Goal: Information Seeking & Learning: Learn about a topic

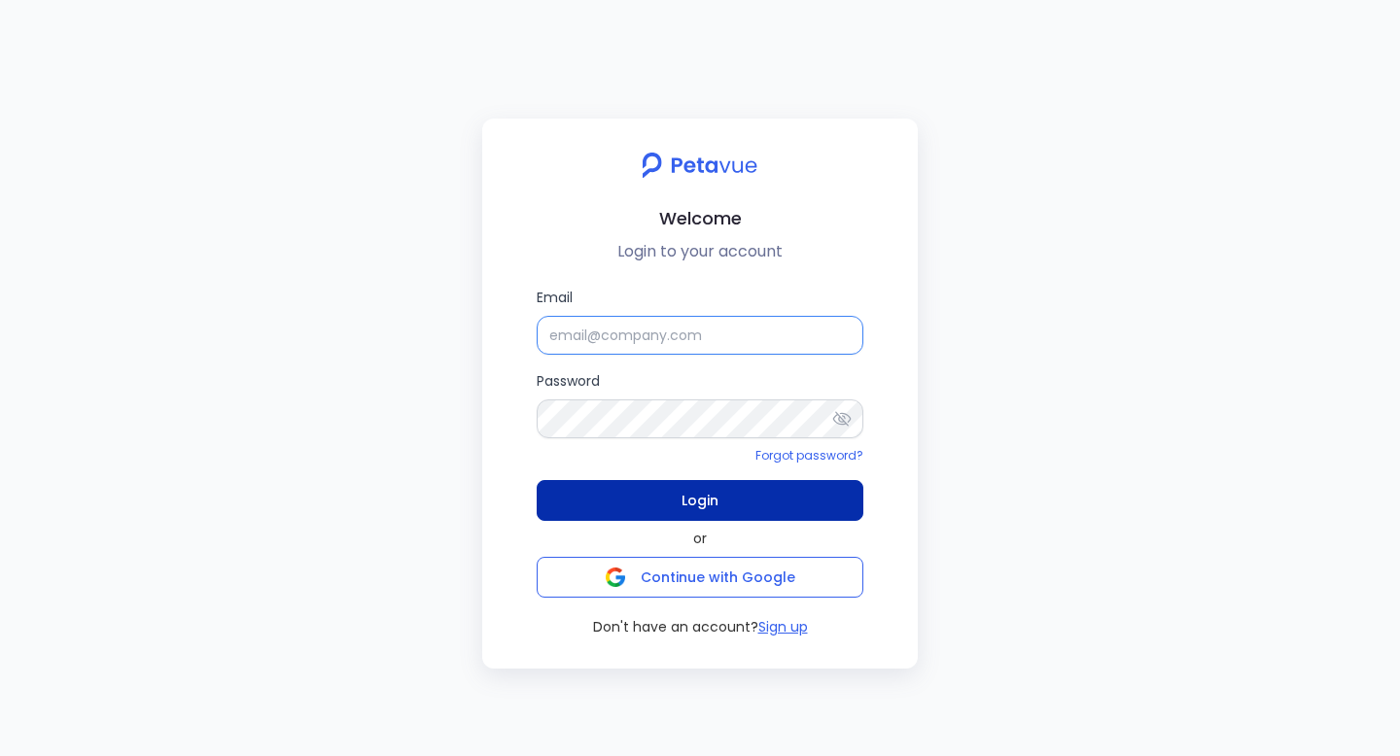
type input "[EMAIL_ADDRESS][DOMAIN_NAME]"
click at [685, 500] on span "Login" at bounding box center [700, 500] width 37 height 27
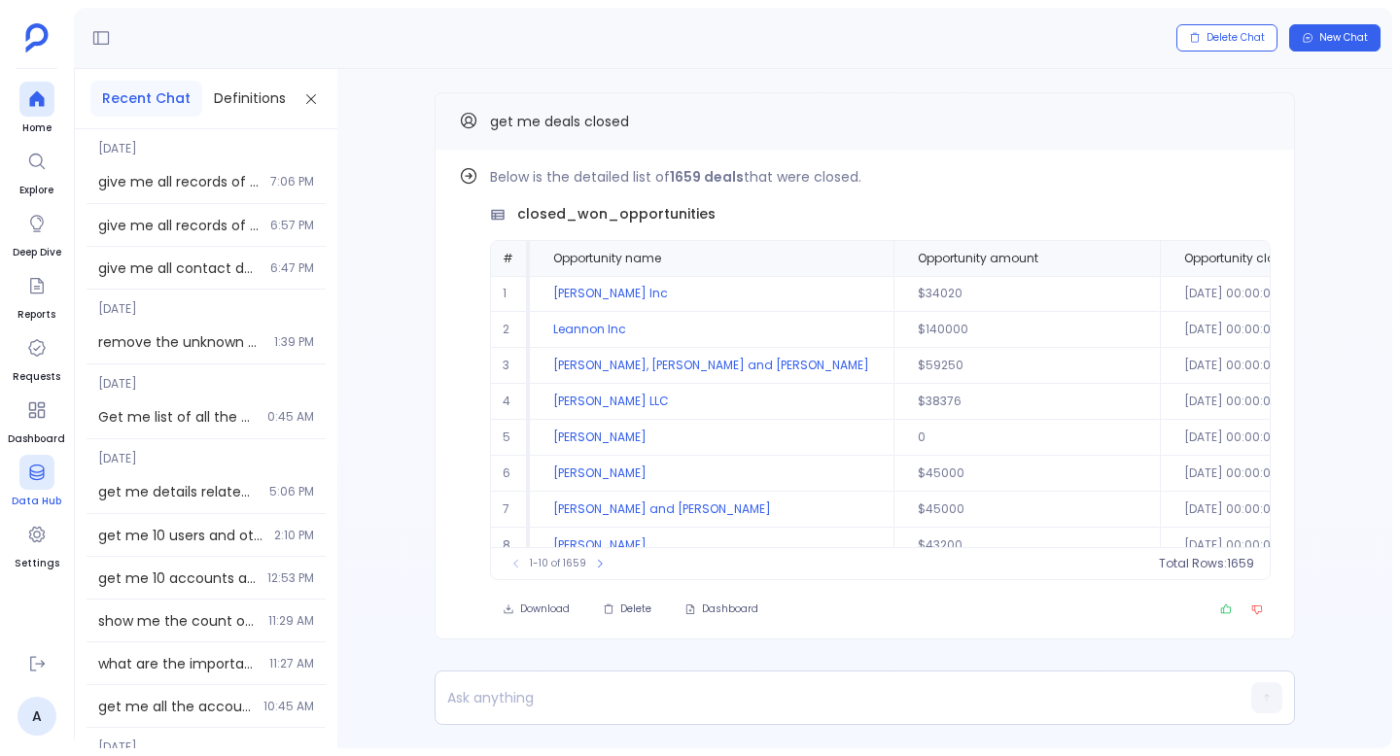
click at [37, 468] on icon at bounding box center [36, 472] width 19 height 19
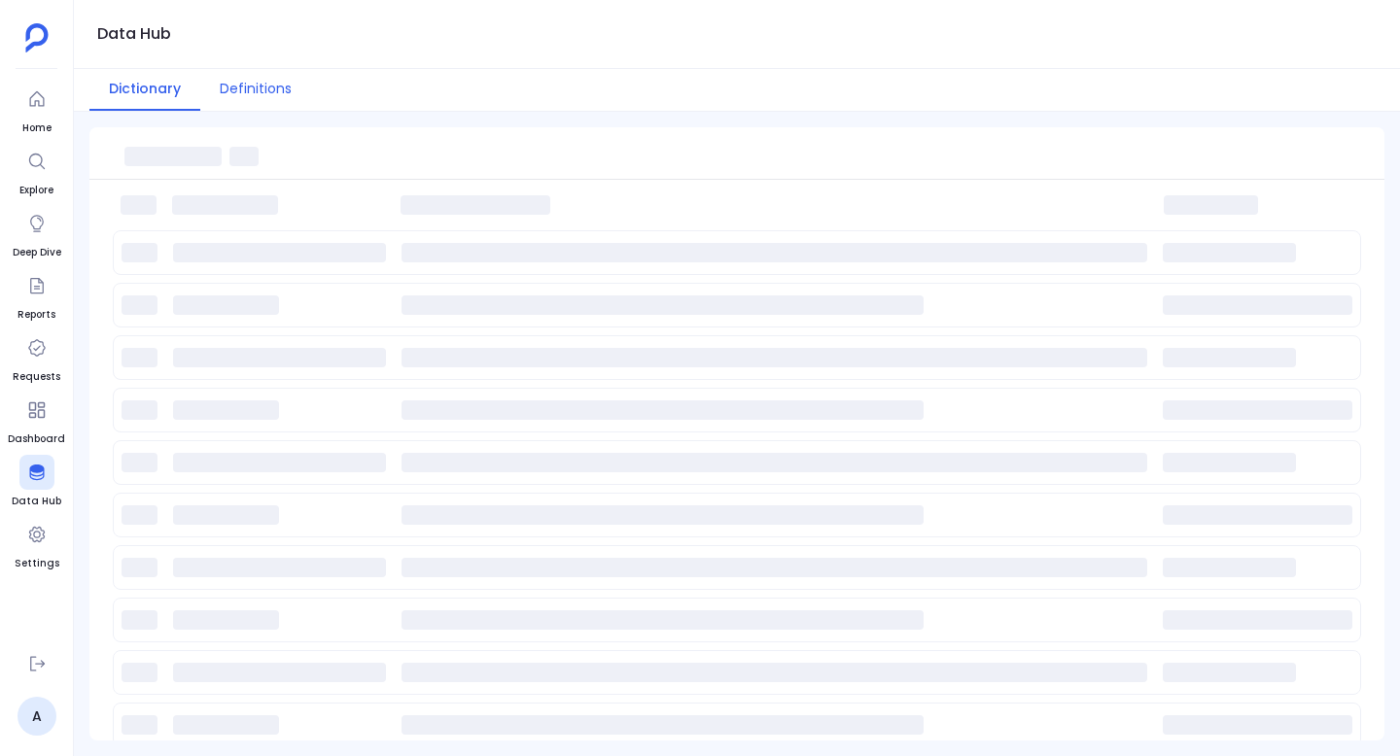
click at [254, 88] on button "Definitions" at bounding box center [255, 90] width 111 height 42
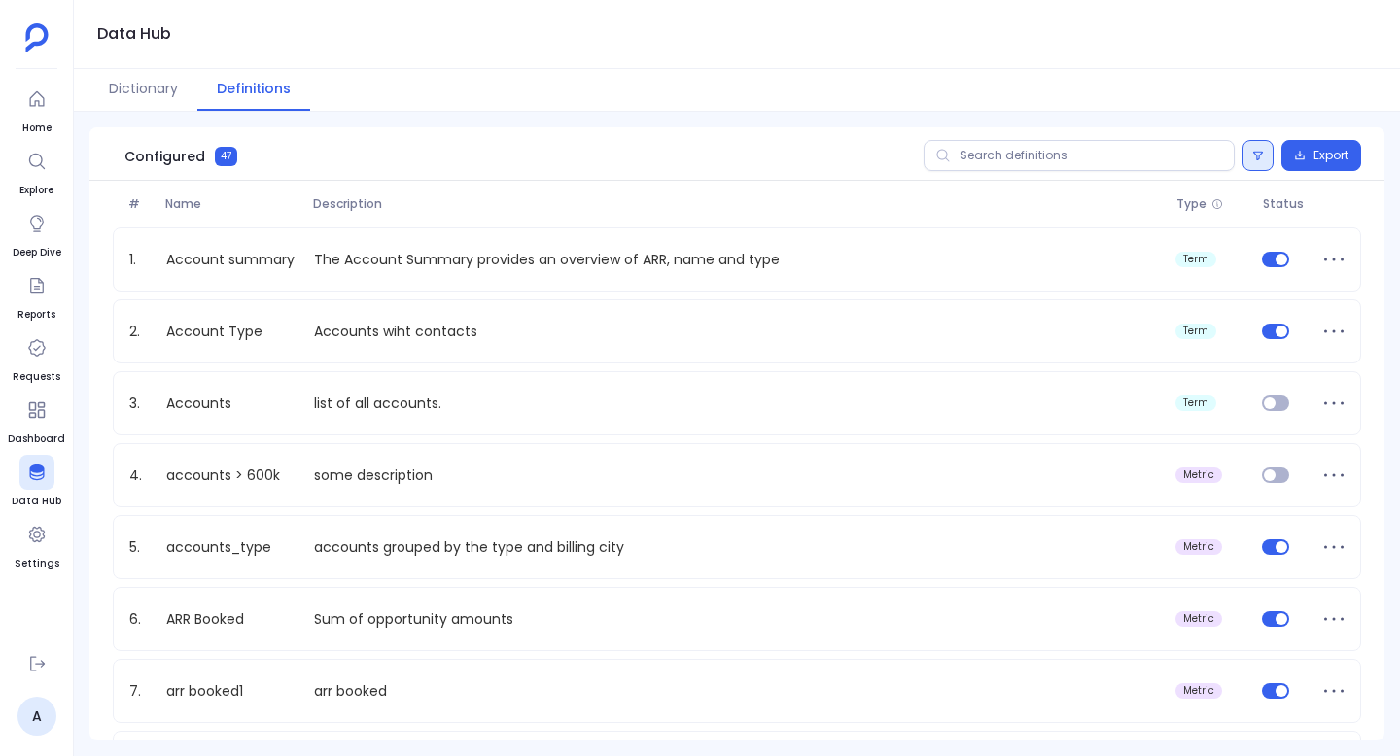
click at [1263, 158] on button at bounding box center [1258, 155] width 31 height 31
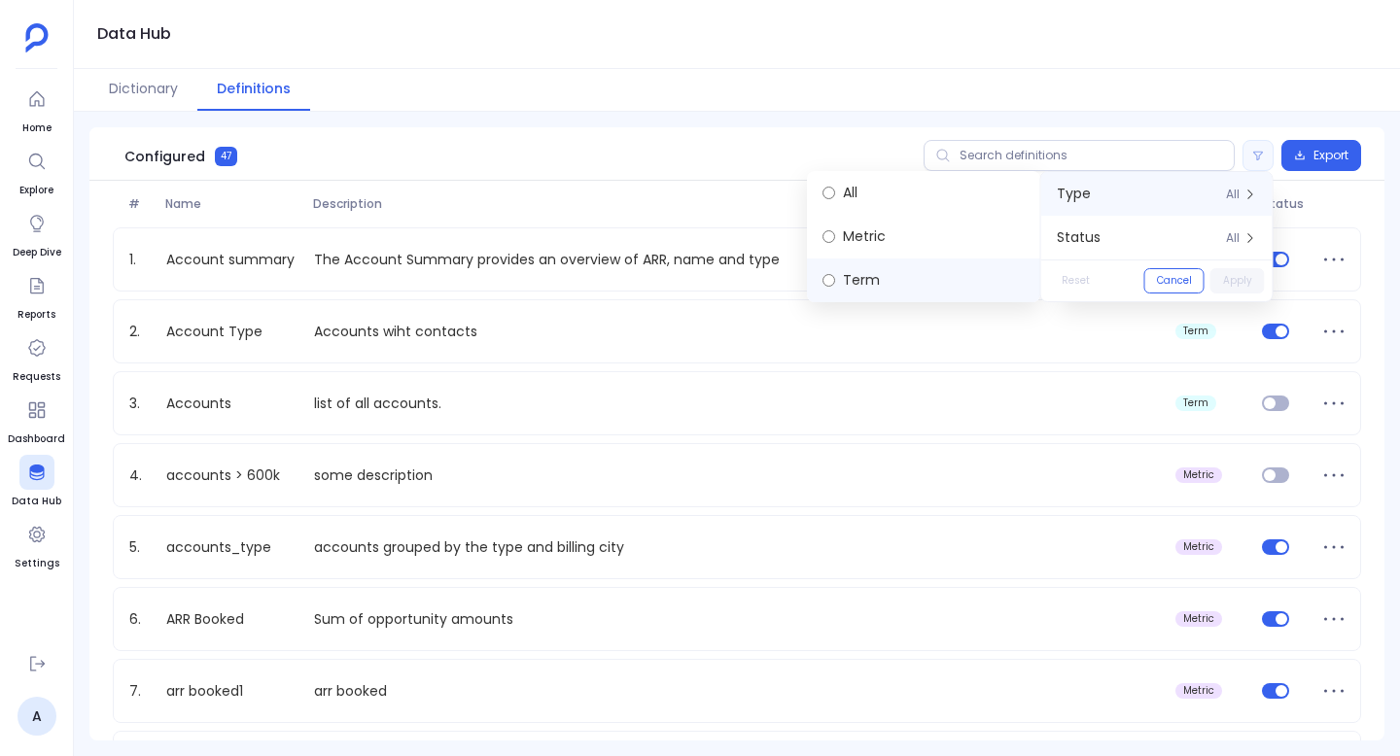
click at [916, 275] on label "Term" at bounding box center [923, 281] width 233 height 44
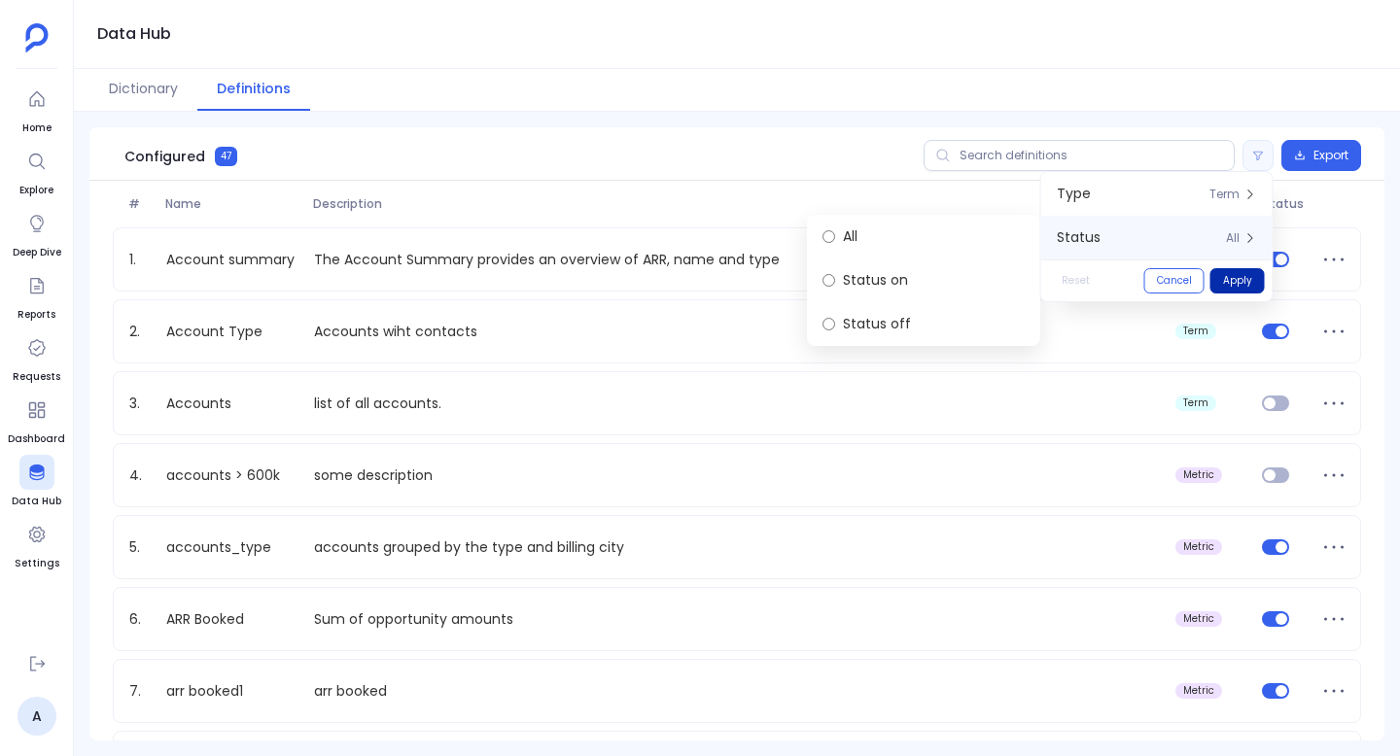
click at [1240, 284] on button "Apply" at bounding box center [1238, 280] width 54 height 25
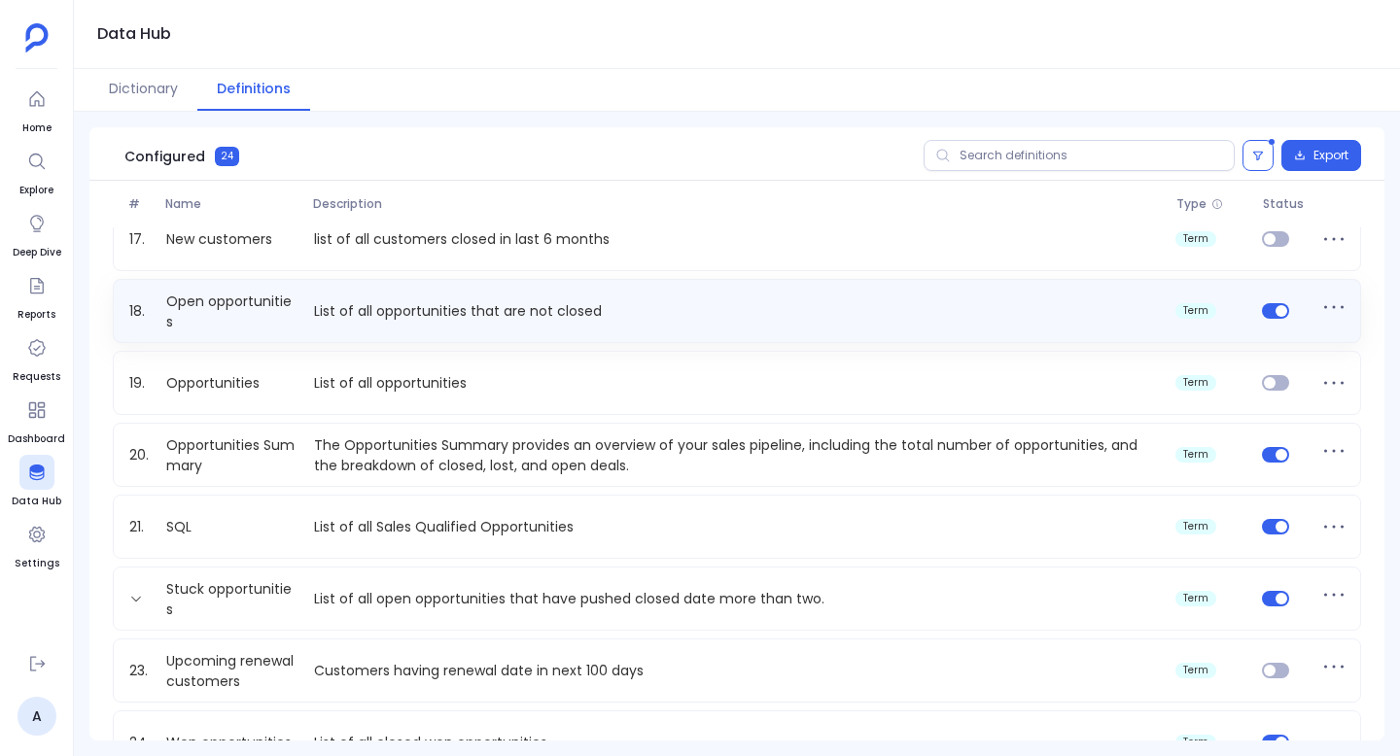
scroll to position [1171, 0]
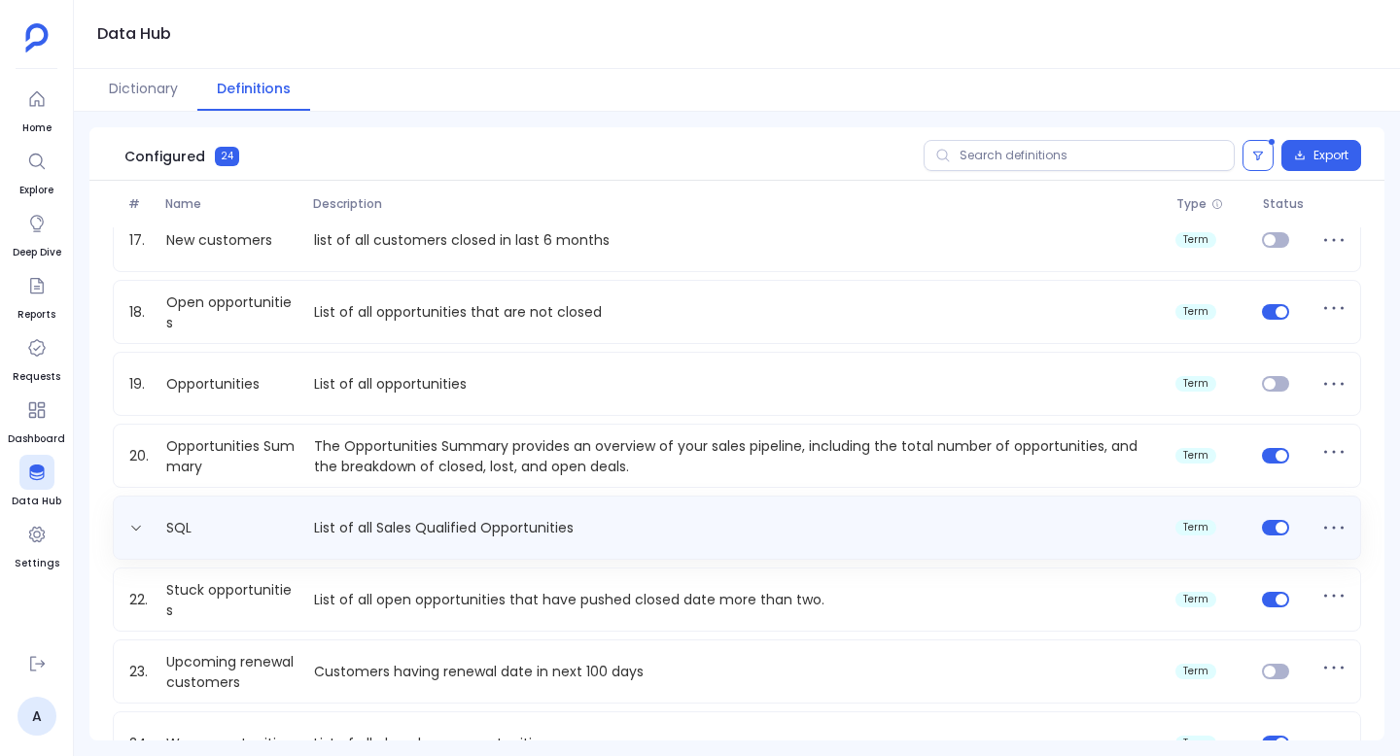
click at [224, 530] on div "SQL List of all Sales Qualified Opportunities term" at bounding box center [737, 527] width 1231 height 31
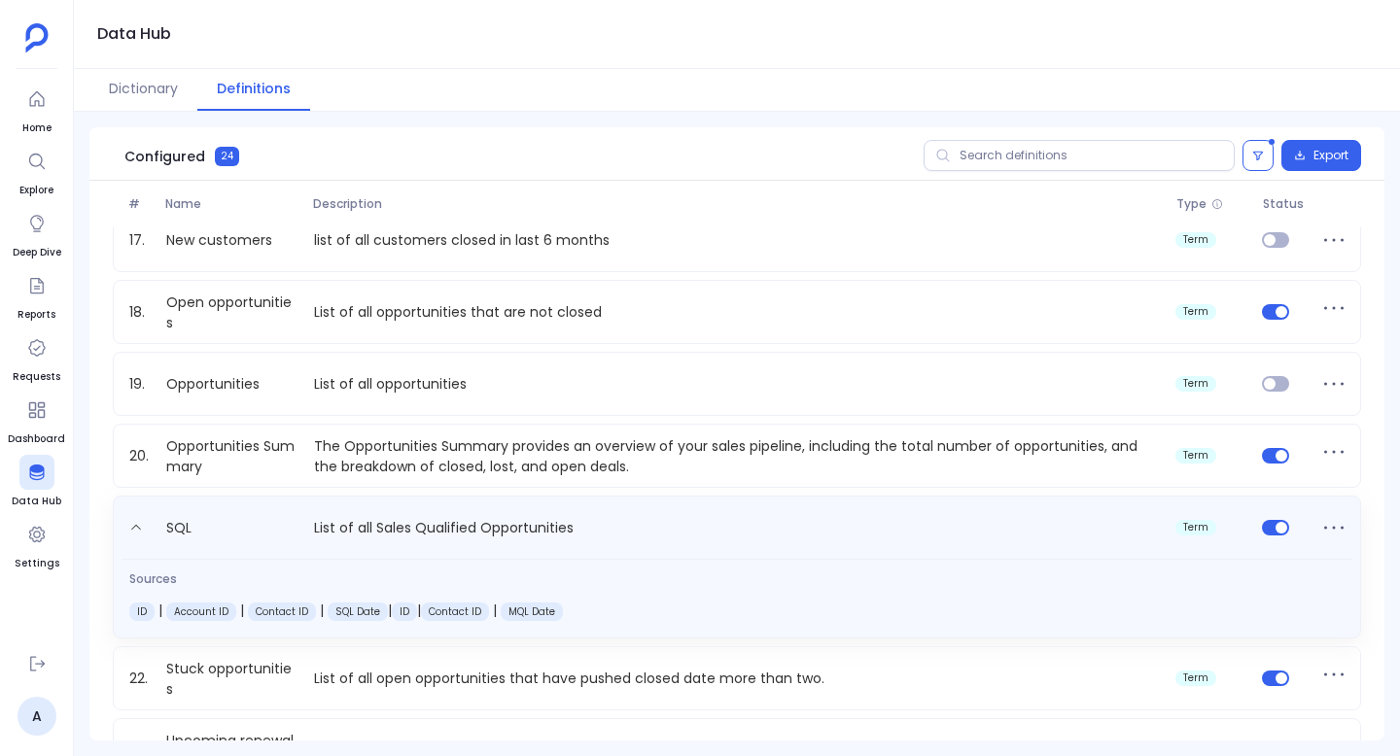
click at [245, 529] on div "SQL List of all Sales Qualified Opportunities term" at bounding box center [737, 528] width 1231 height 39
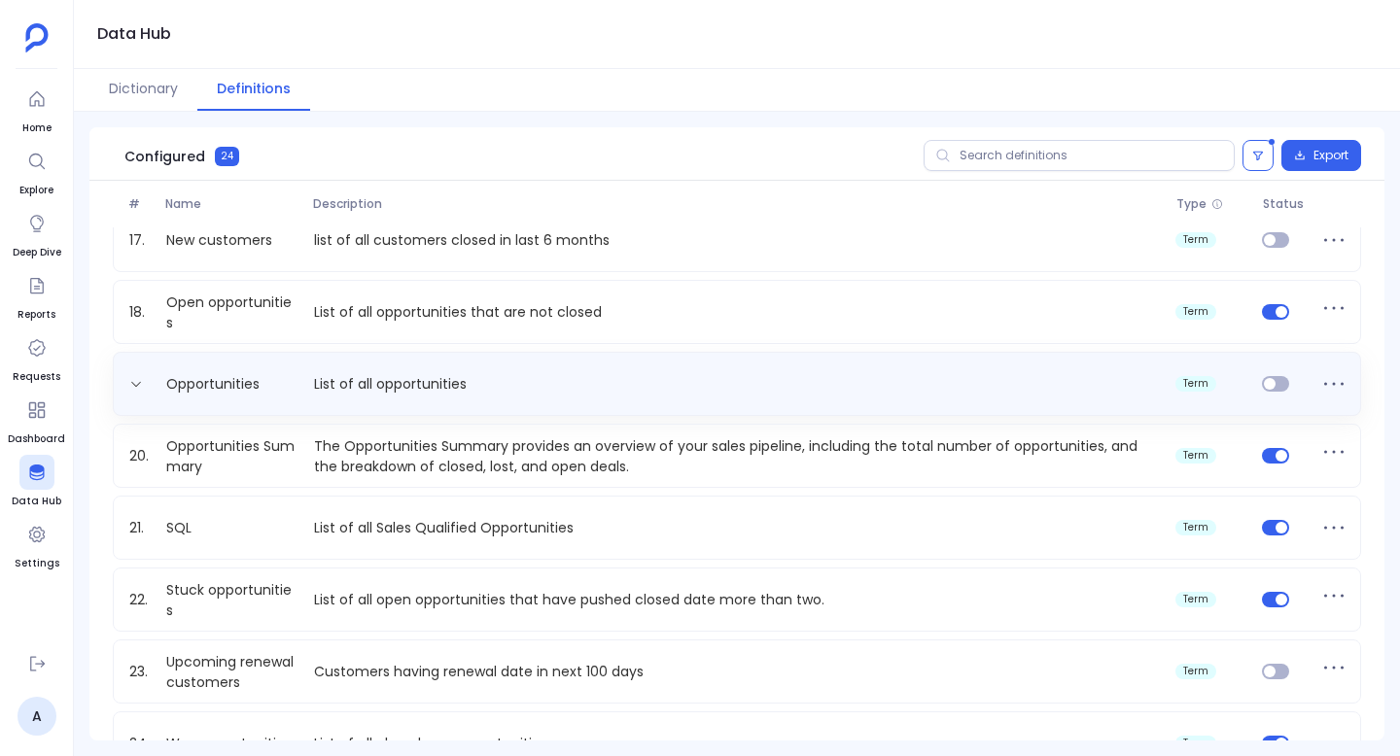
click at [505, 374] on p "List of all opportunities" at bounding box center [736, 384] width 861 height 20
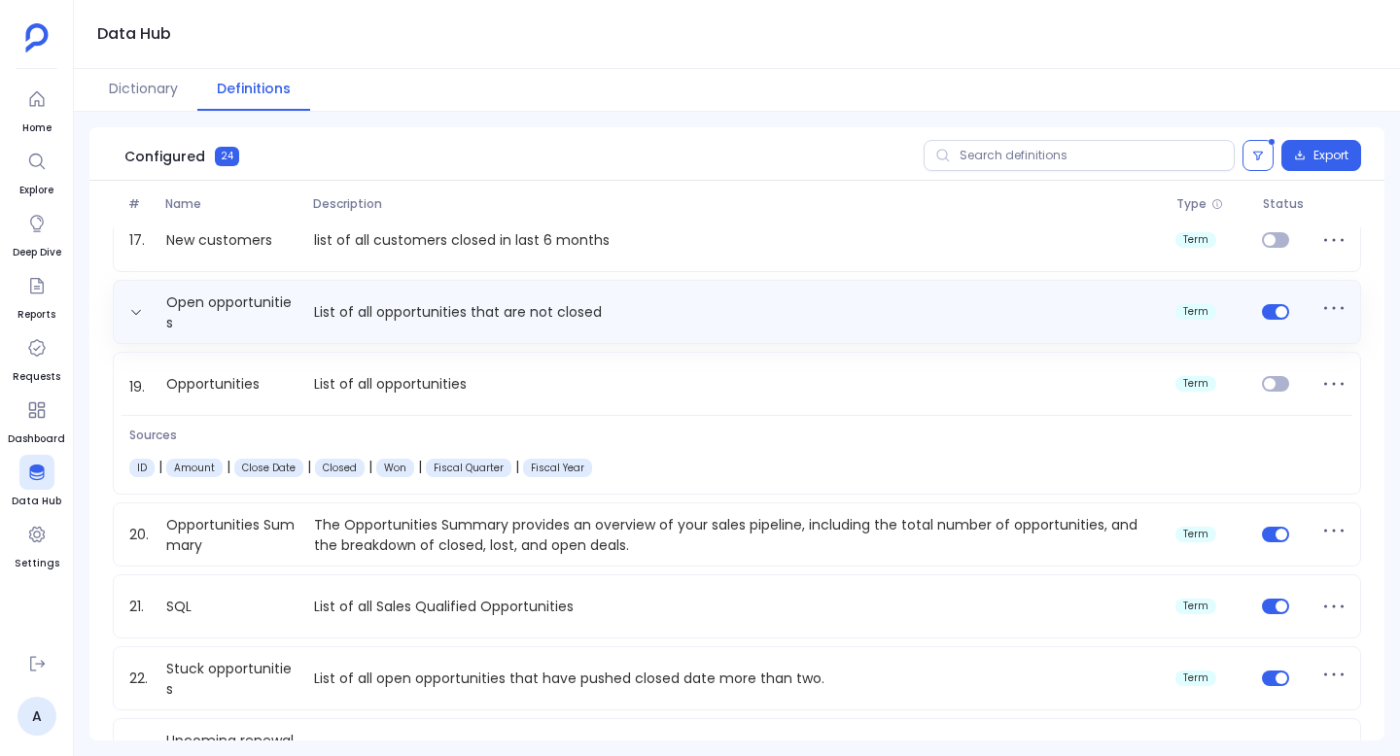
click at [615, 316] on p "List of all opportunities that are not closed" at bounding box center [736, 312] width 861 height 20
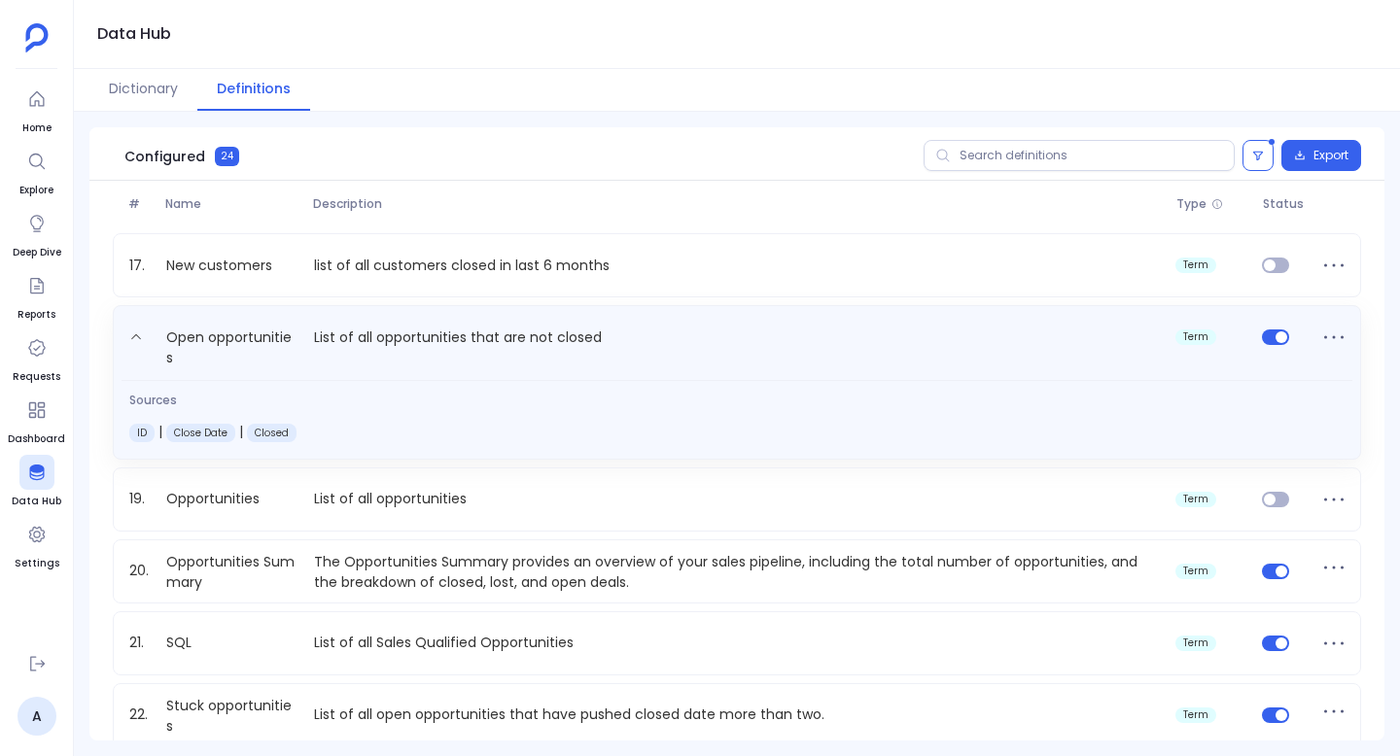
scroll to position [1132, 0]
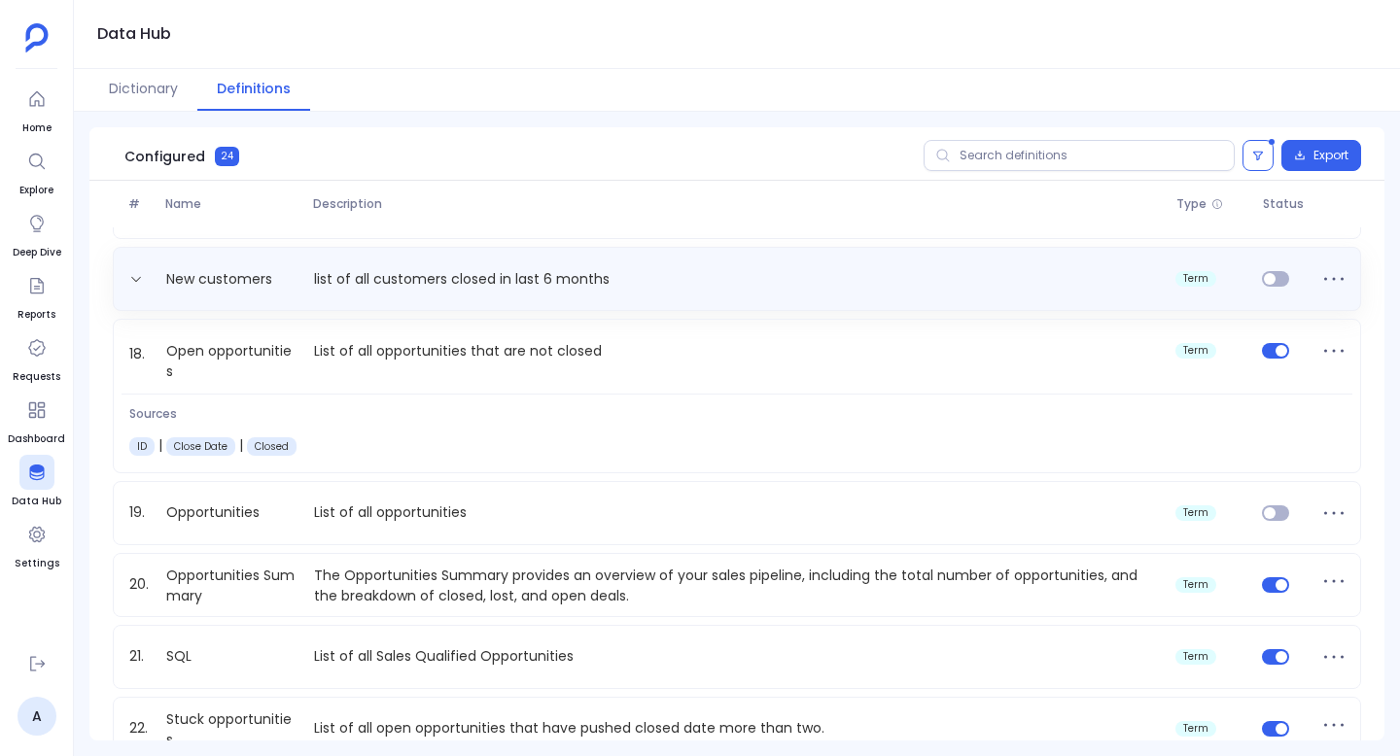
click at [639, 277] on p "list of all customers closed in last 6 months" at bounding box center [736, 279] width 861 height 20
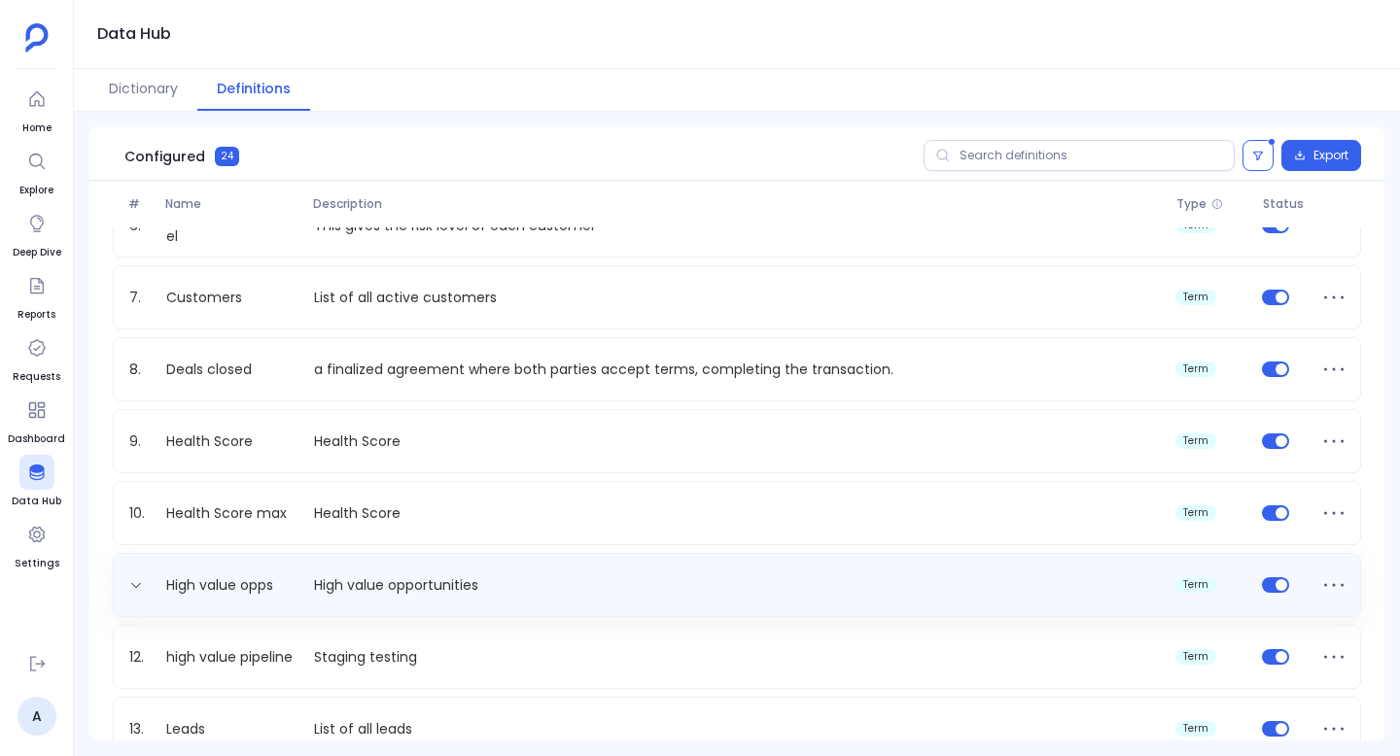
scroll to position [538, 0]
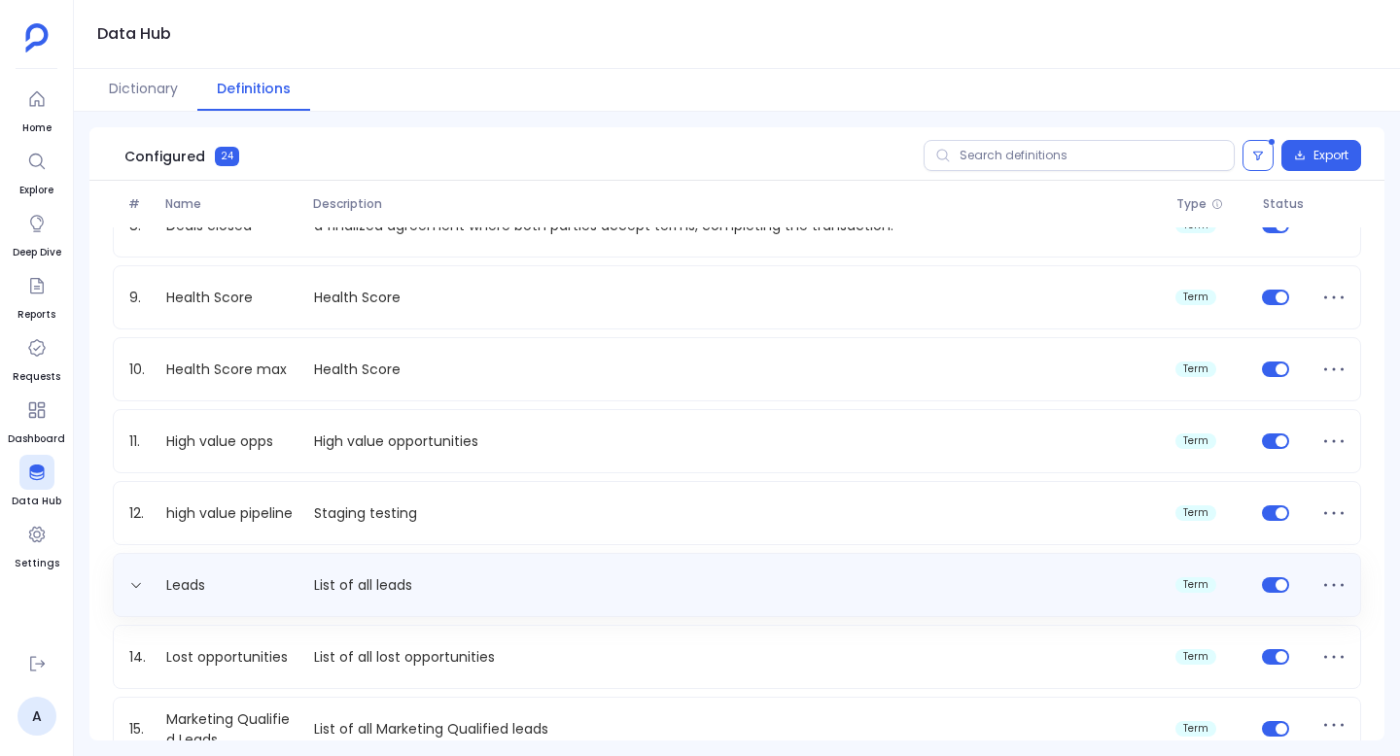
click at [592, 592] on p "List of all leads" at bounding box center [736, 586] width 861 height 20
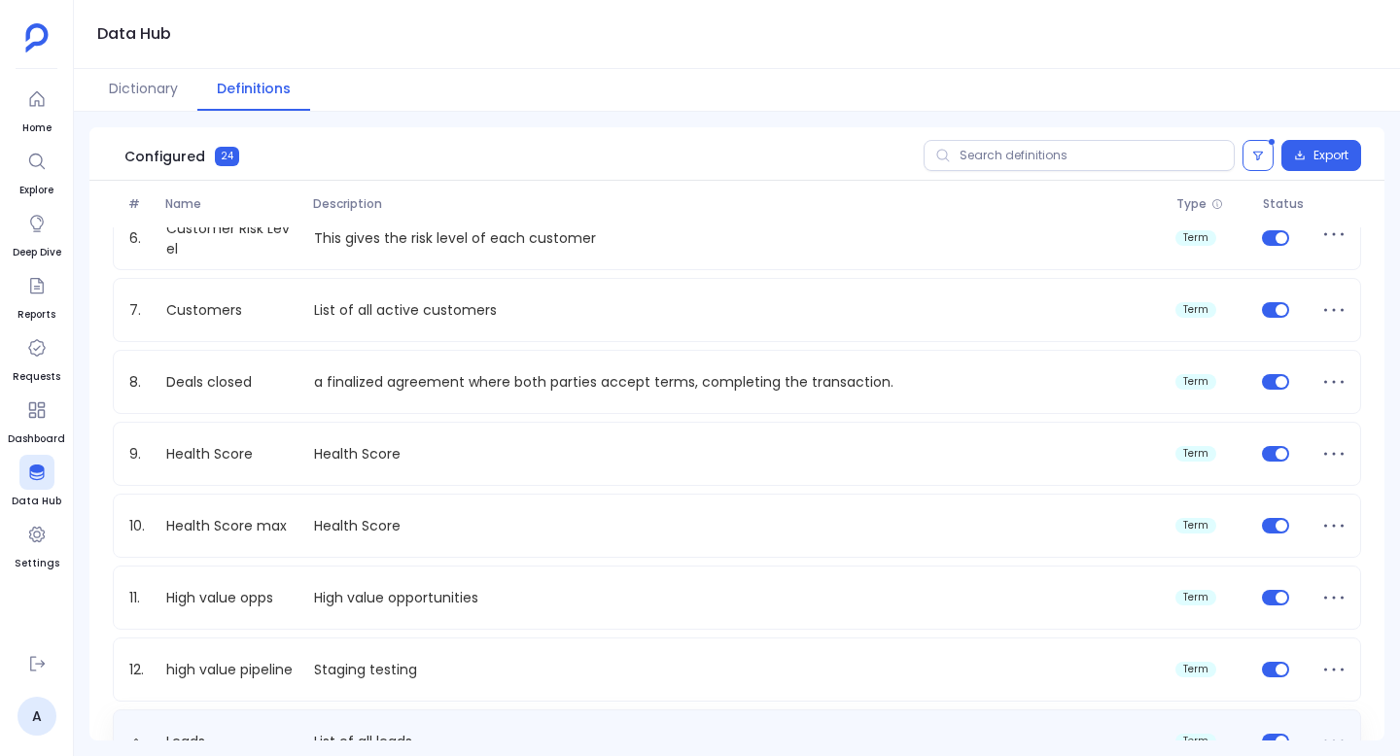
scroll to position [374, 0]
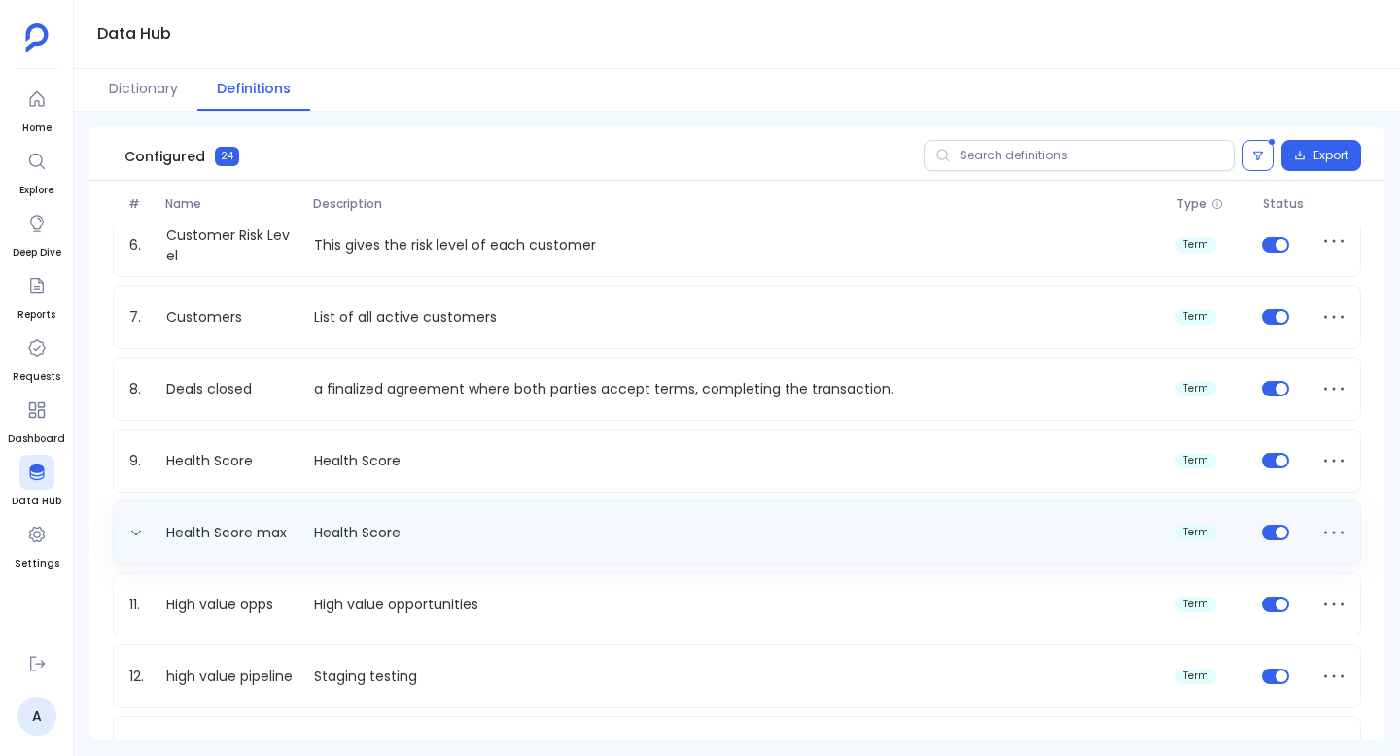
click at [519, 536] on p "Health Score" at bounding box center [736, 533] width 861 height 20
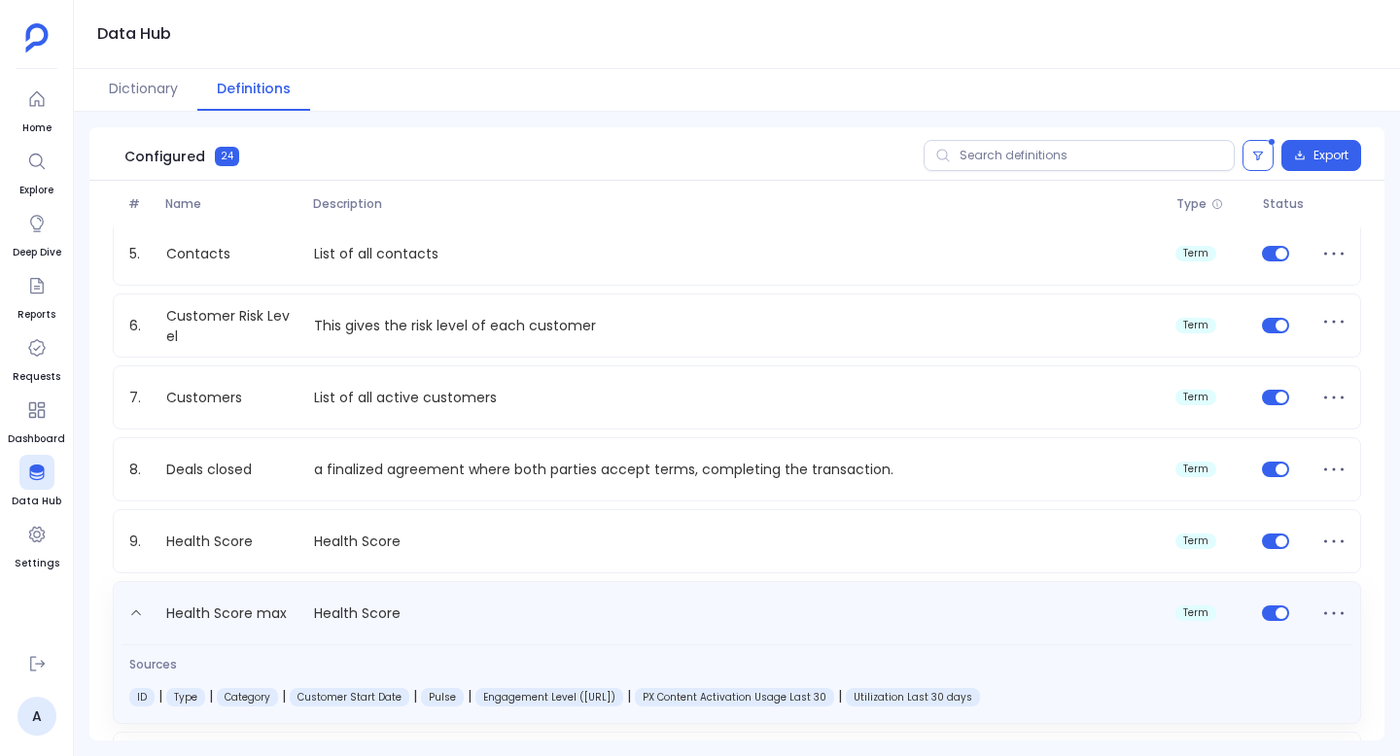
scroll to position [265, 0]
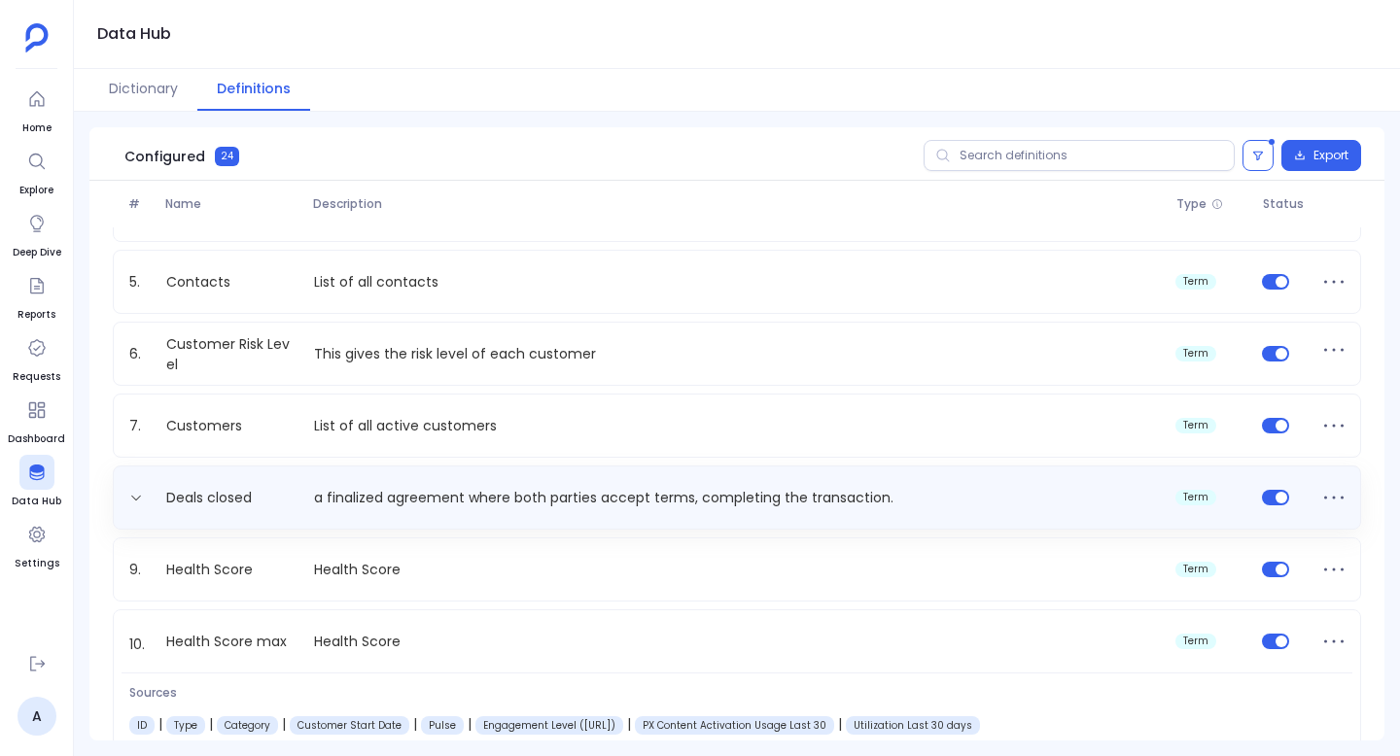
click at [504, 491] on p "a finalized agreement where both parties accept terms, completing the transacti…" at bounding box center [736, 498] width 861 height 20
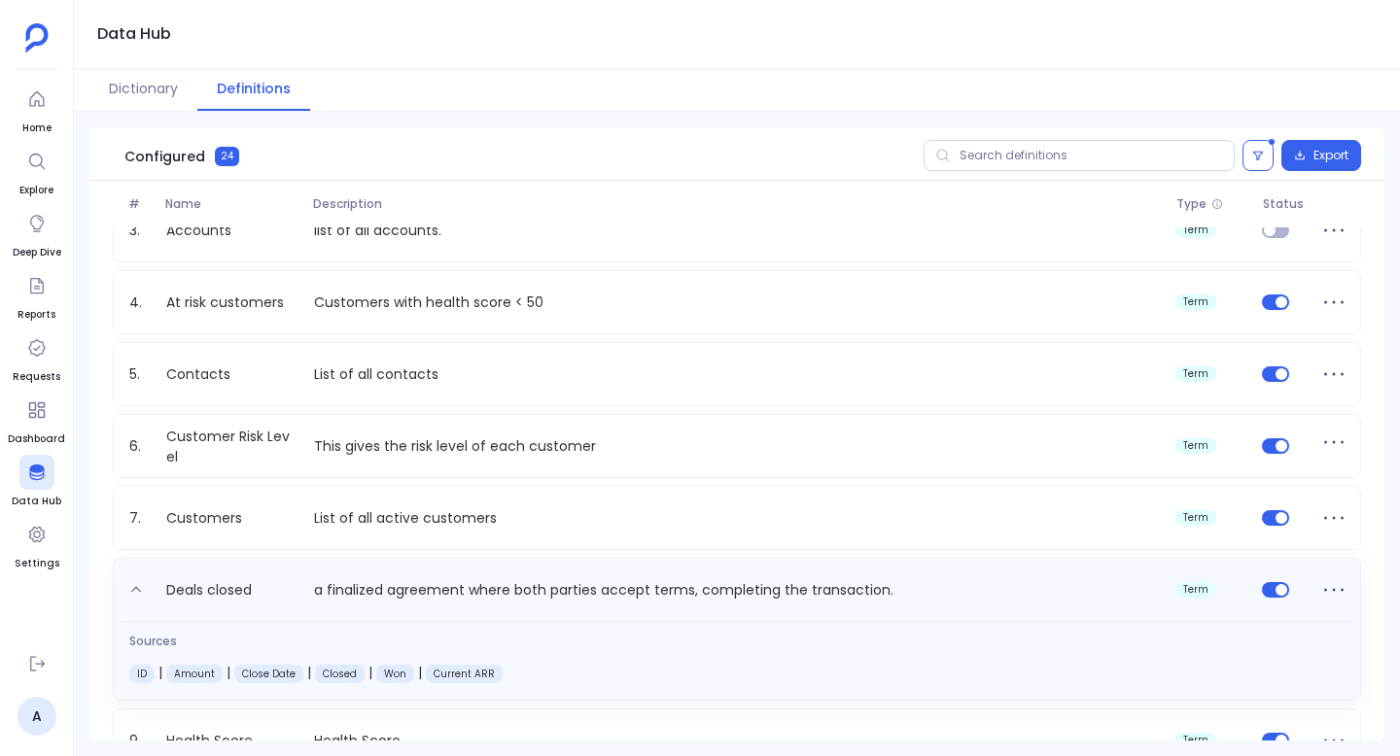
scroll to position [146, 0]
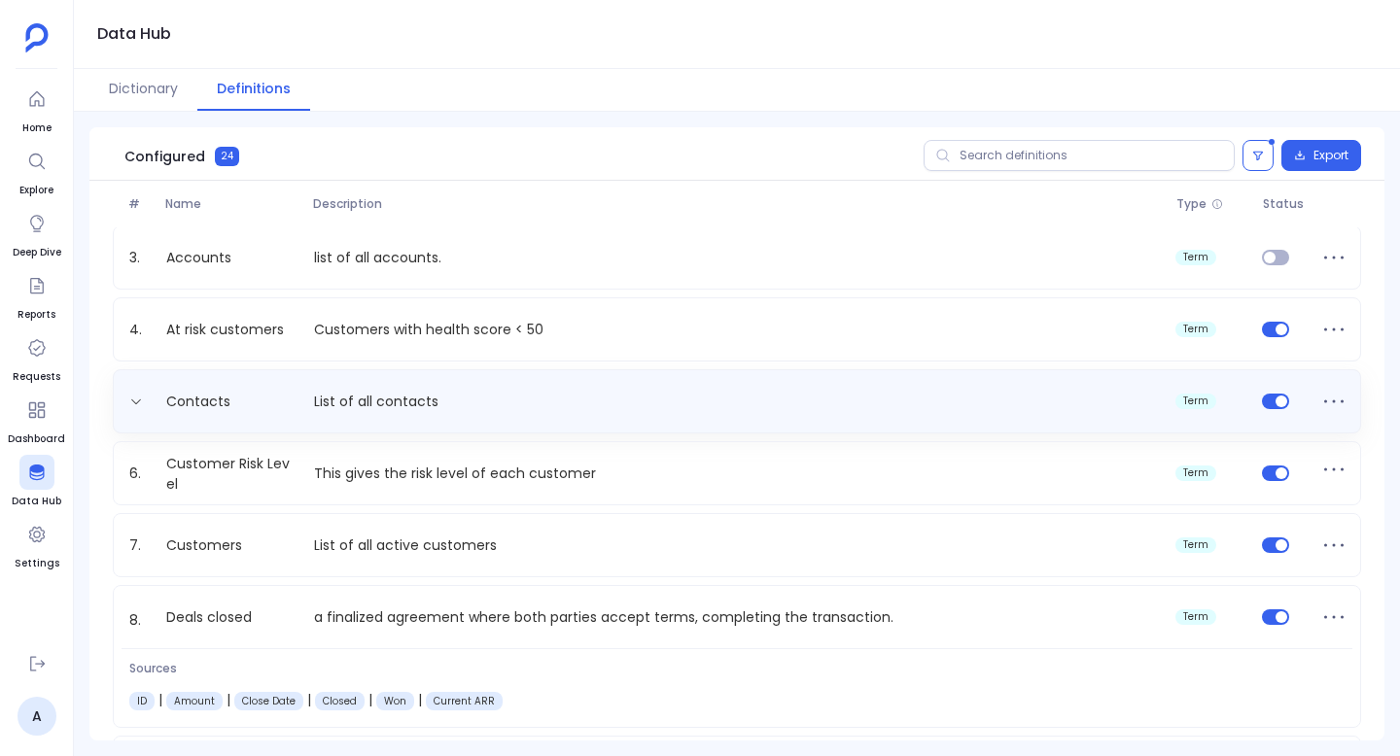
click at [485, 396] on p "List of all contacts" at bounding box center [736, 402] width 861 height 20
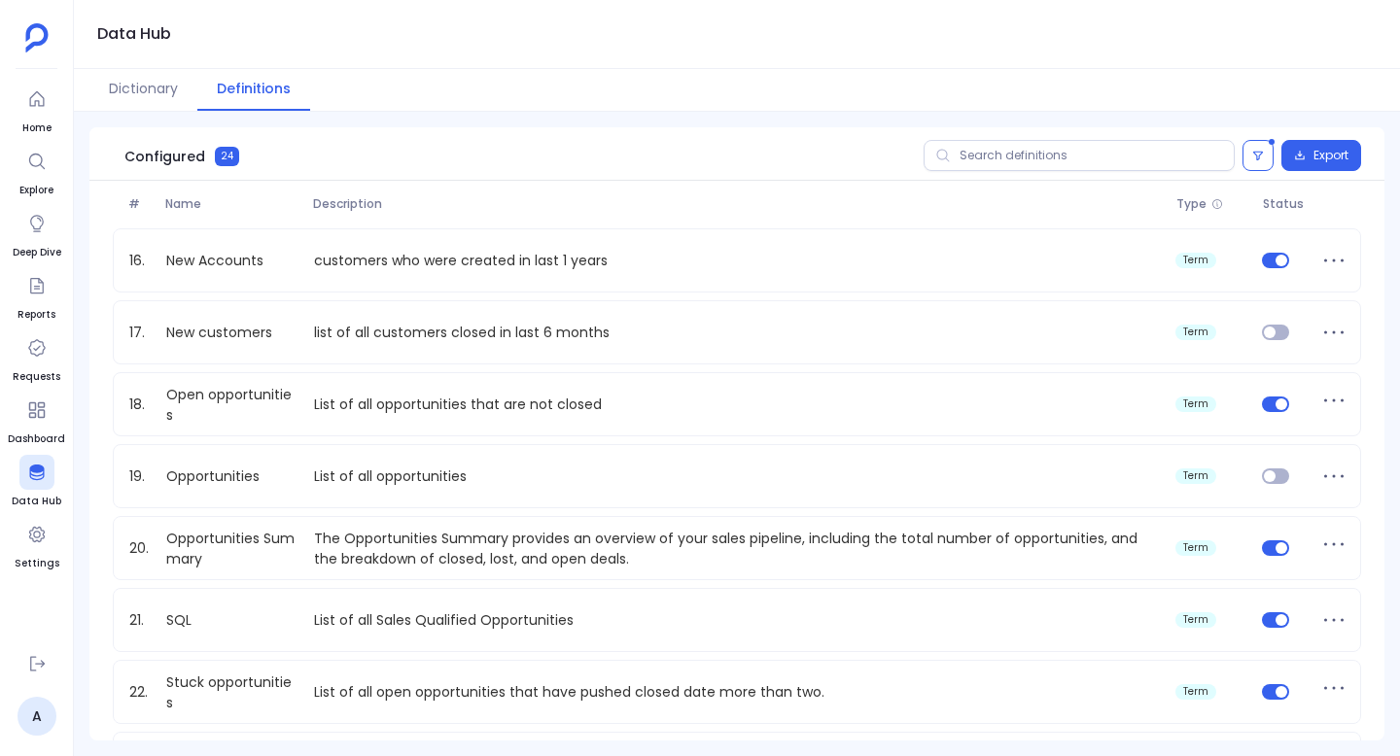
scroll to position [1300, 0]
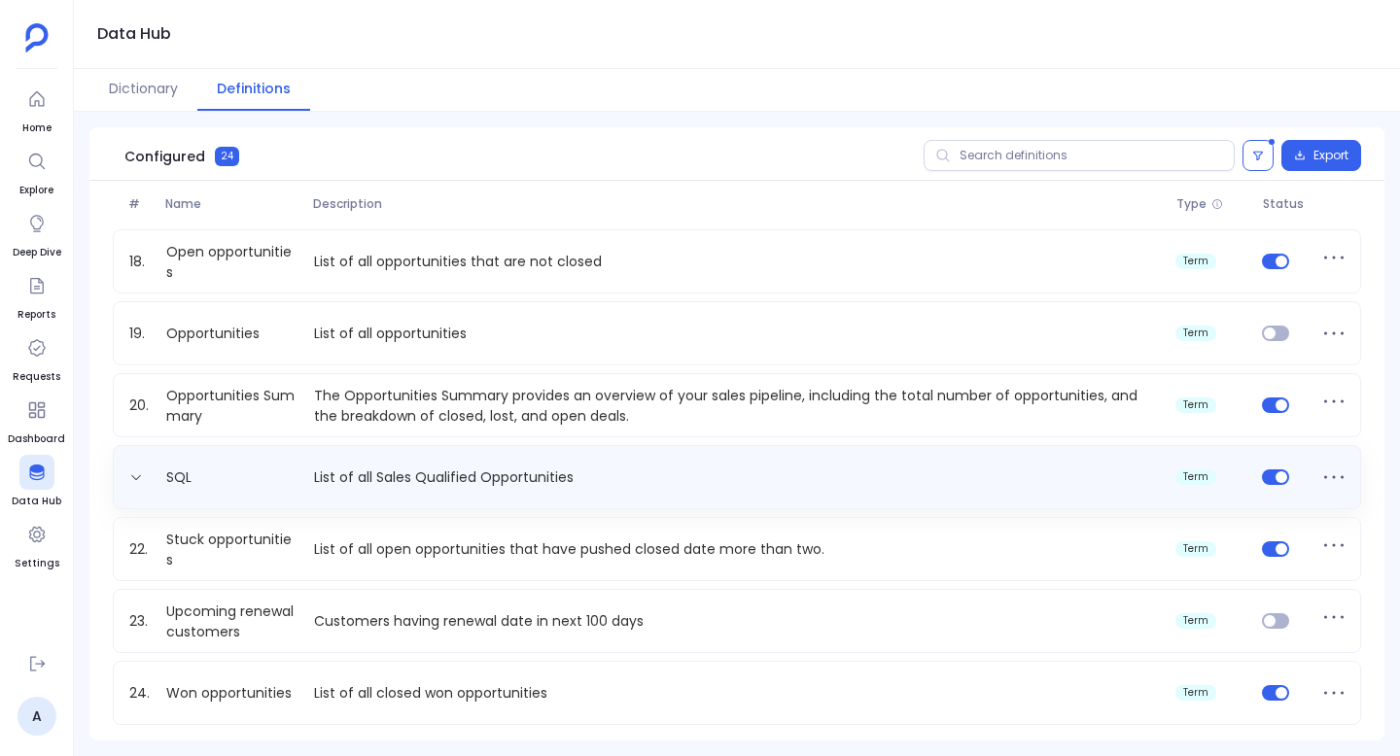
click at [530, 482] on p "List of all Sales Qualified Opportunities" at bounding box center [736, 478] width 861 height 20
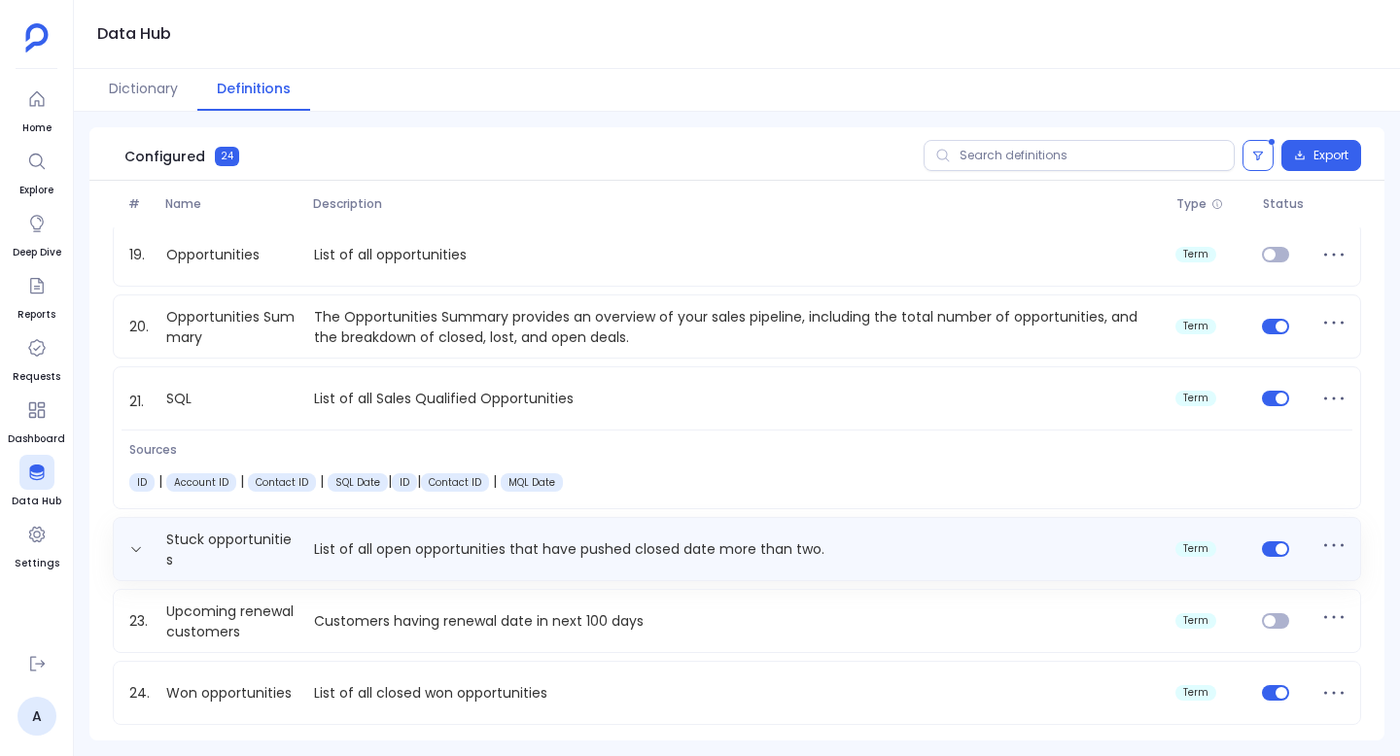
click at [554, 548] on p "List of all open opportunities that have pushed closed date more than two." at bounding box center [736, 550] width 861 height 20
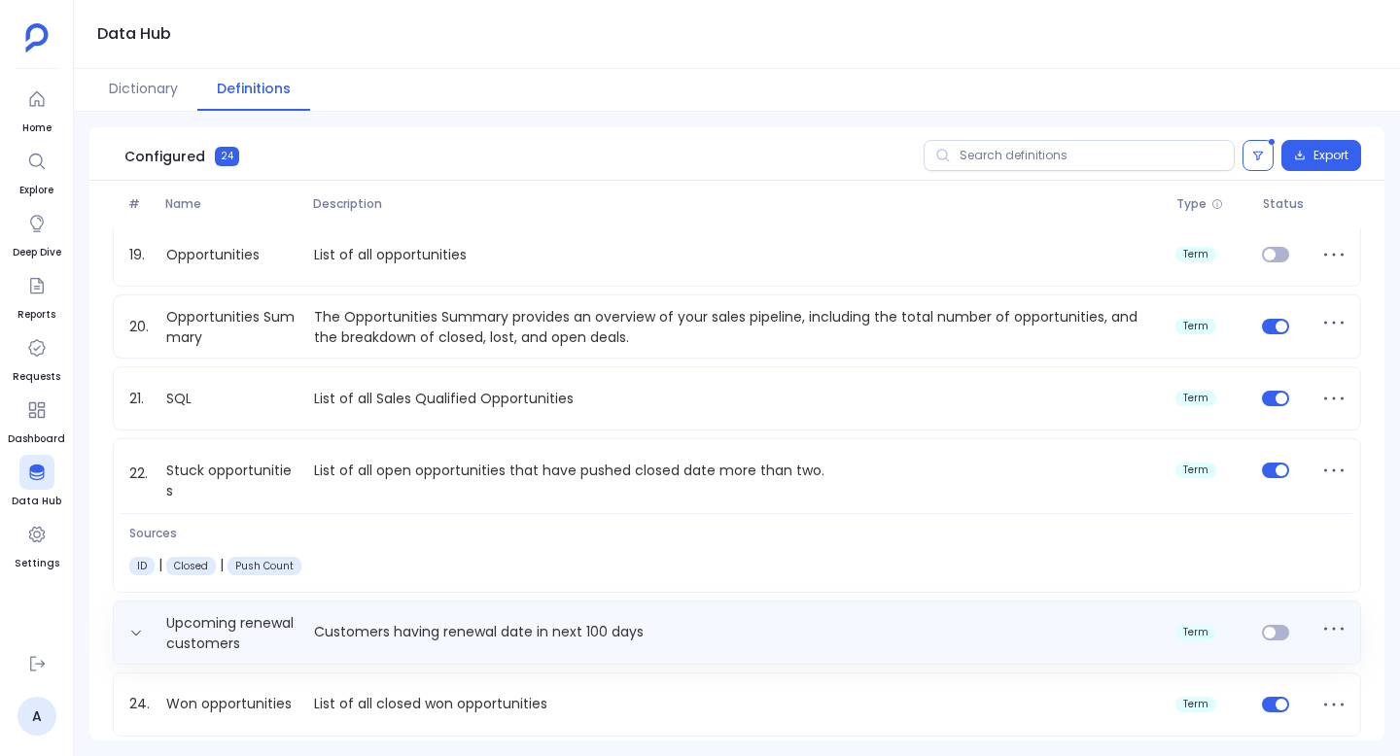
click at [544, 626] on p "Customers having renewal date in next 100 days" at bounding box center [736, 632] width 861 height 20
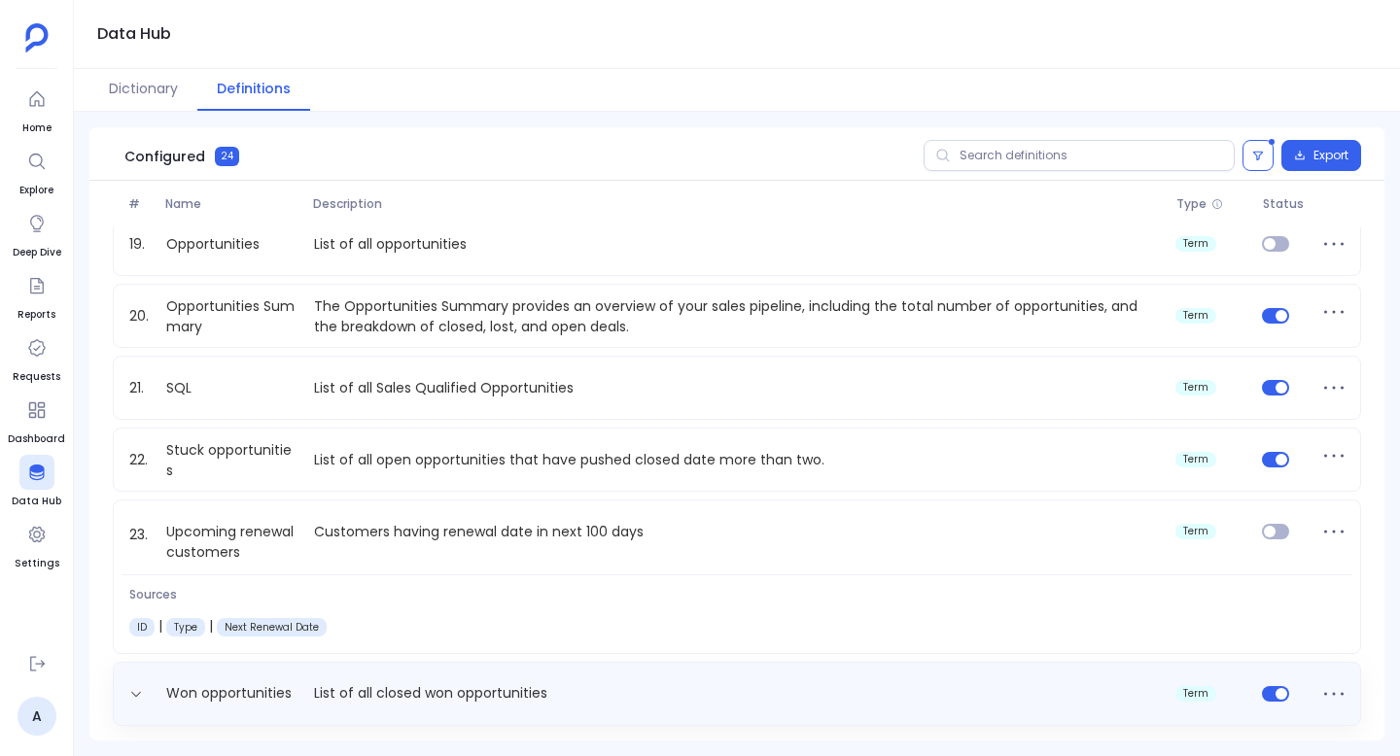
click at [546, 694] on p "List of all closed won opportunities" at bounding box center [736, 694] width 861 height 20
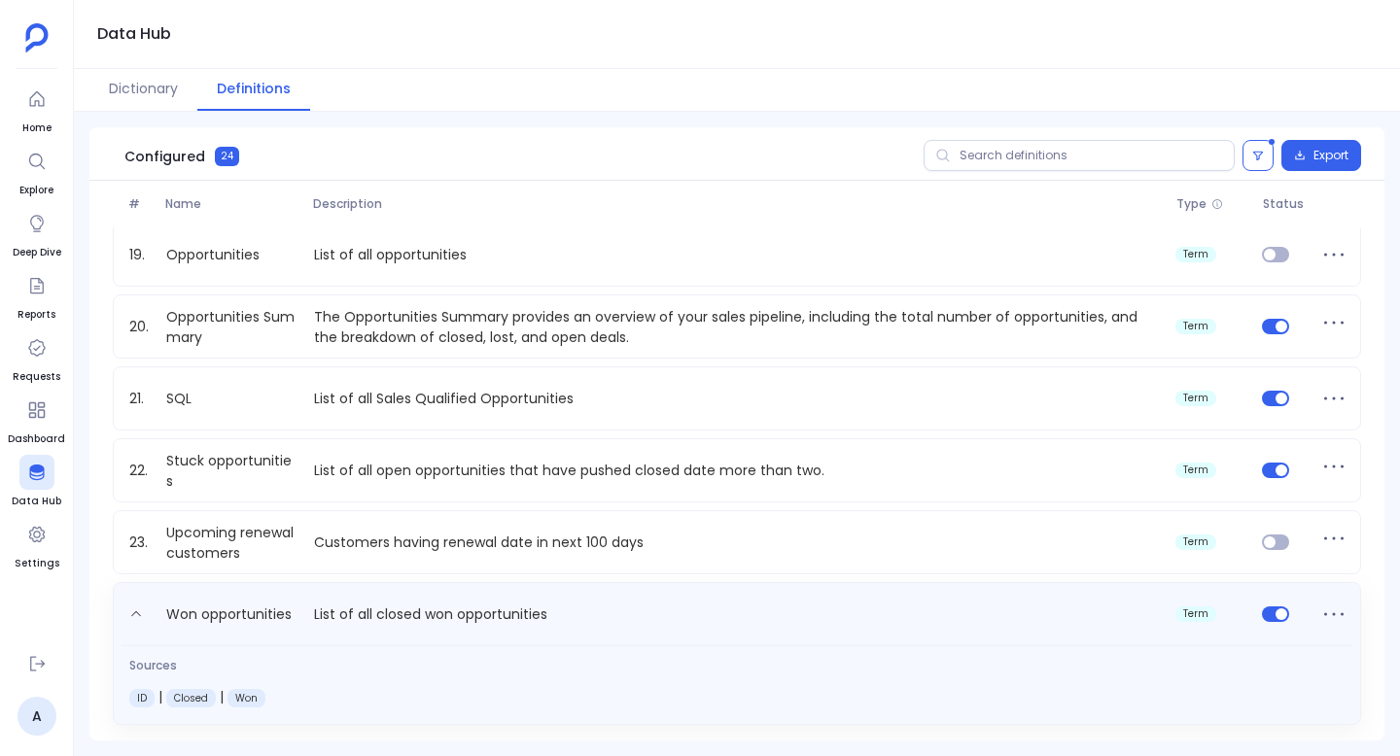
click at [565, 606] on p "List of all closed won opportunities" at bounding box center [736, 618] width 861 height 31
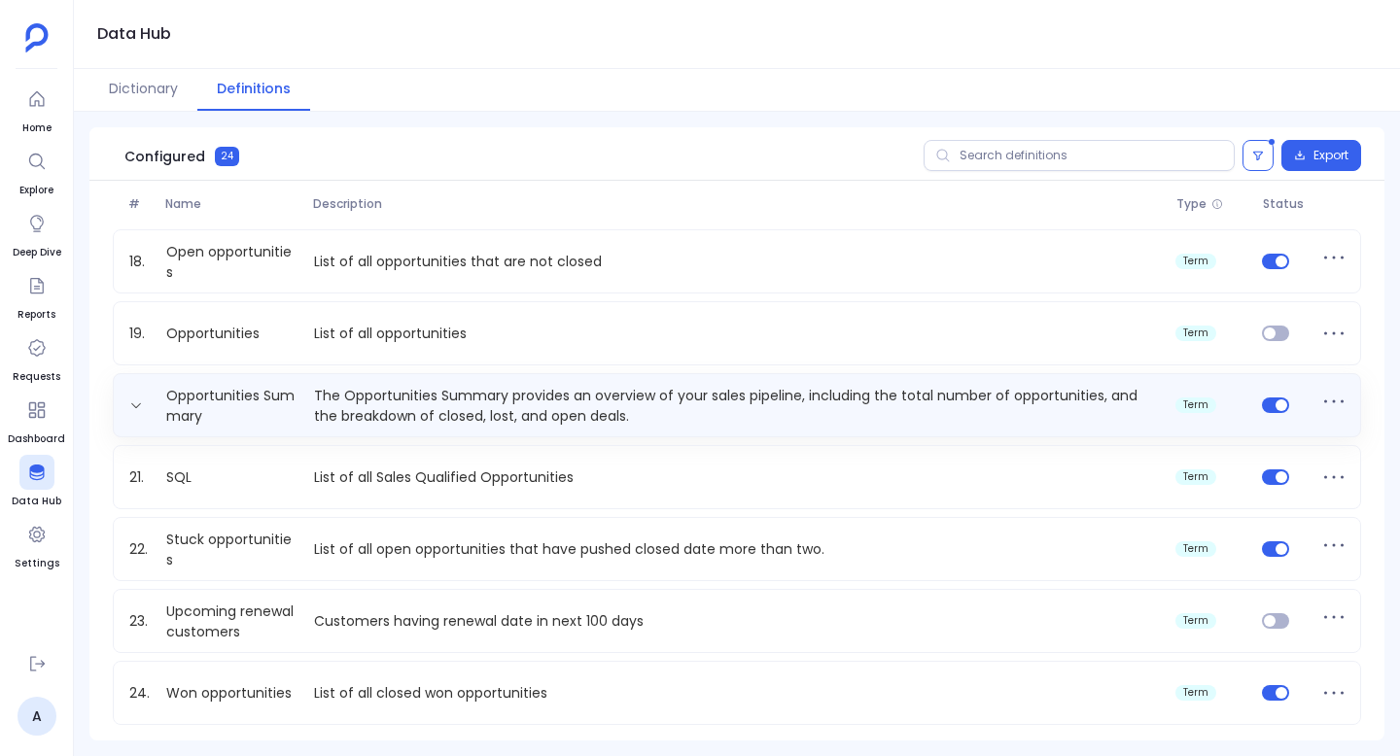
click at [641, 411] on p "The Opportunities Summary provides an overview of your sales pipeline, includin…" at bounding box center [736, 405] width 861 height 39
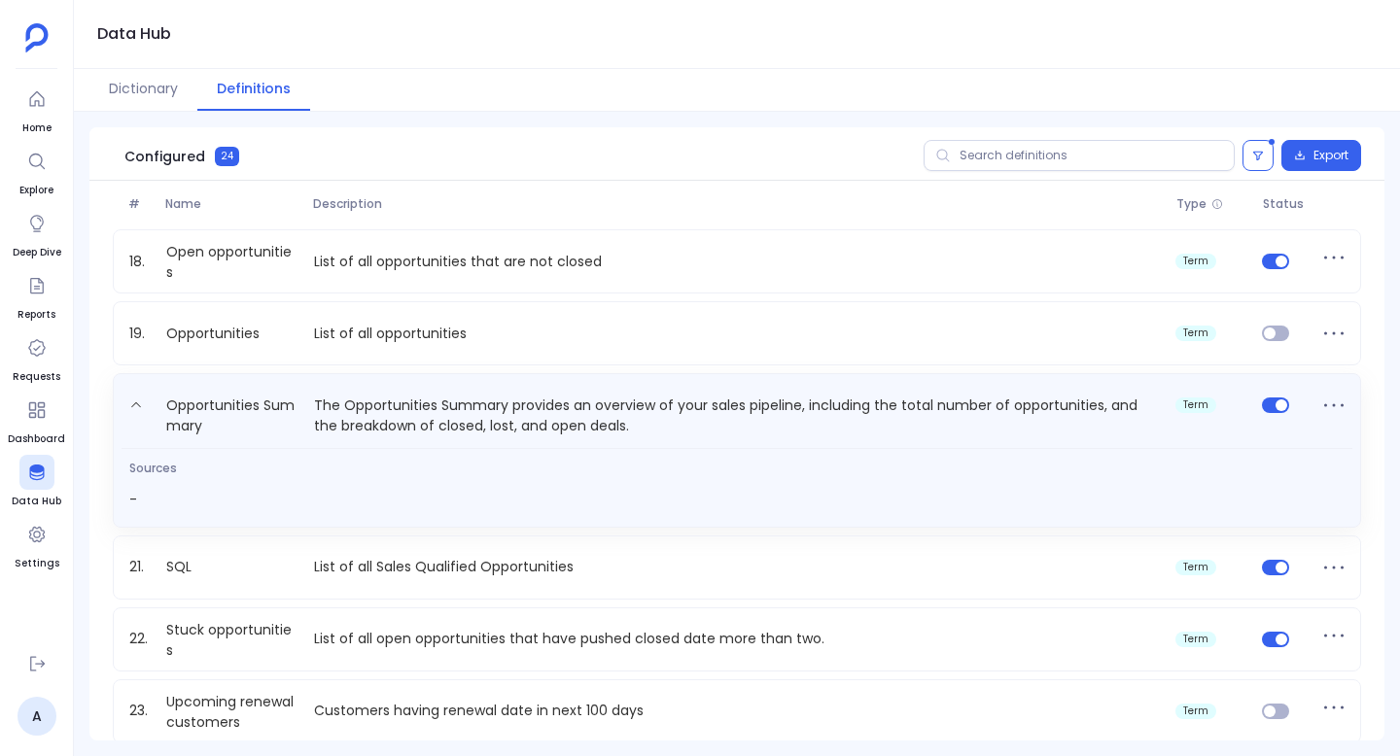
scroll to position [1311, 0]
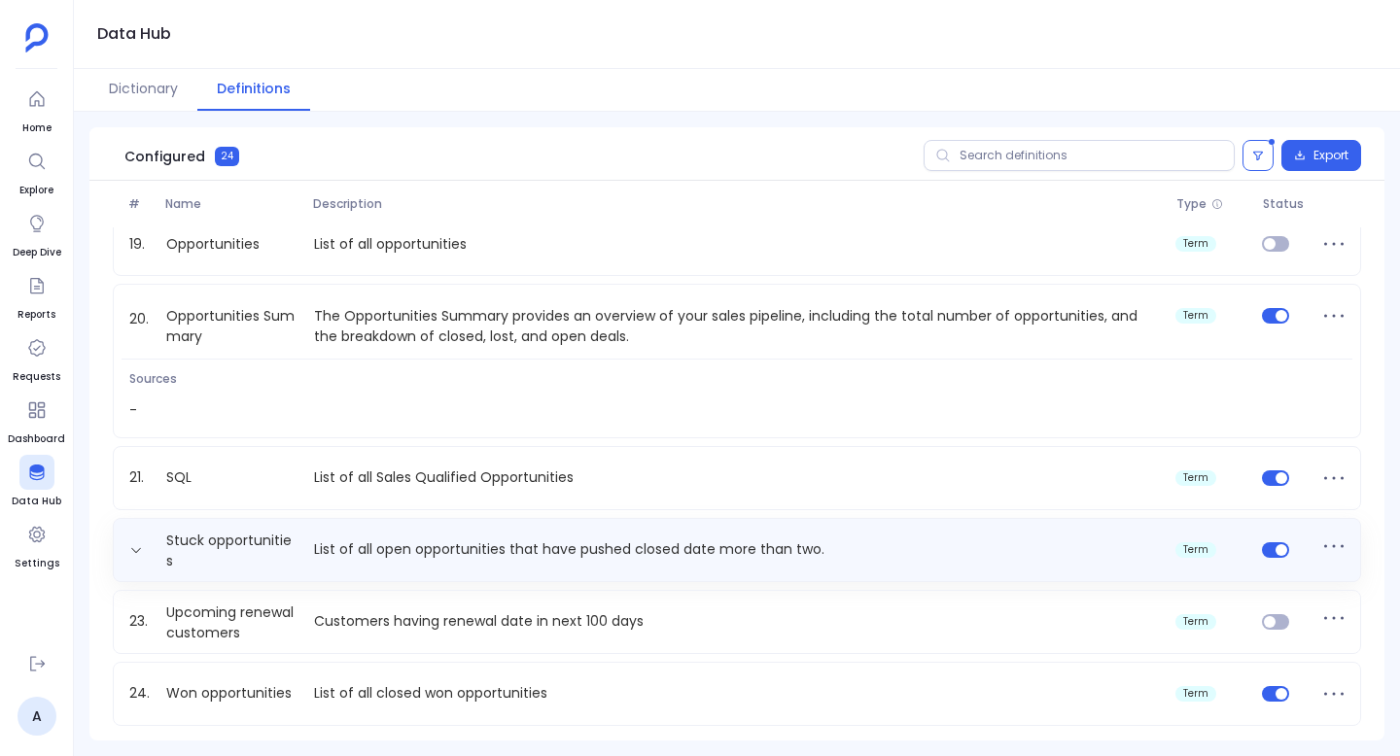
click at [607, 550] on p "List of all open opportunities that have pushed closed date more than two." at bounding box center [736, 550] width 861 height 20
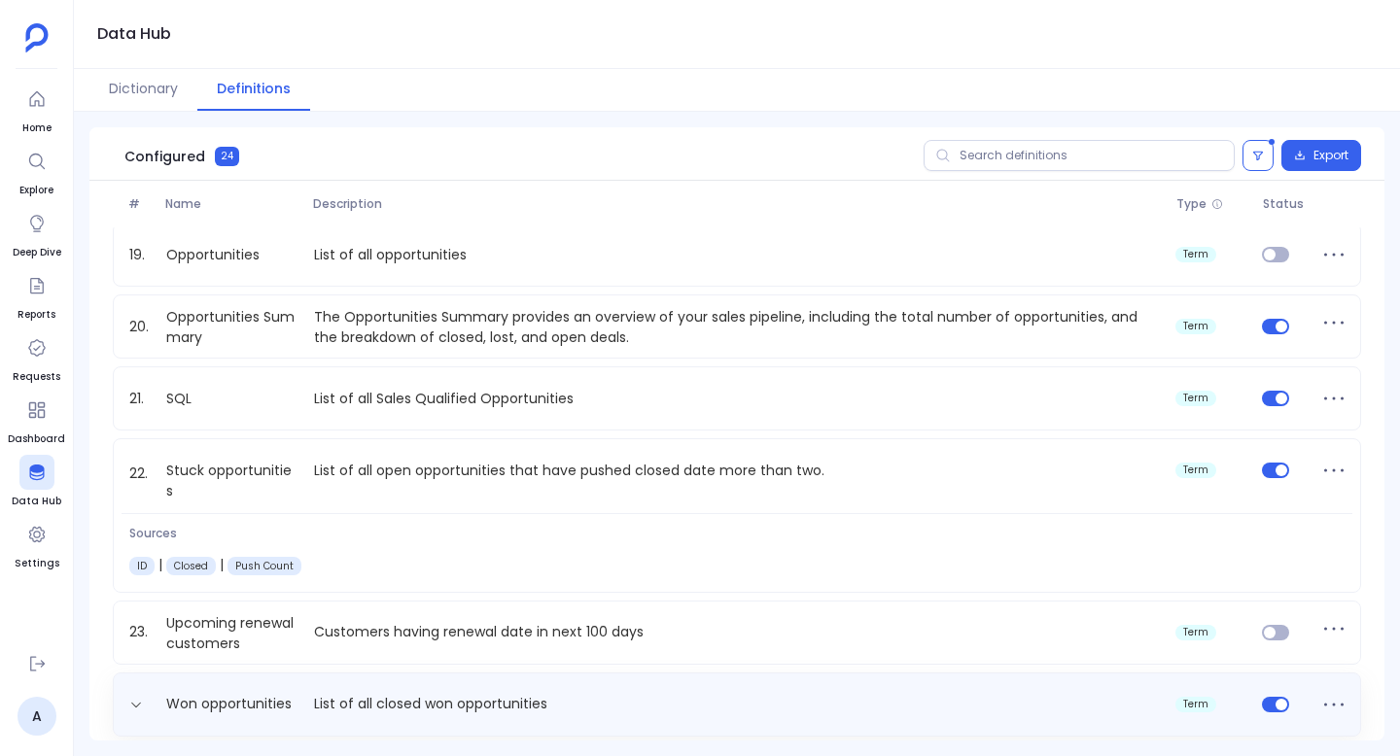
click at [626, 689] on div "Won opportunities List of all closed won opportunities term" at bounding box center [737, 704] width 1231 height 31
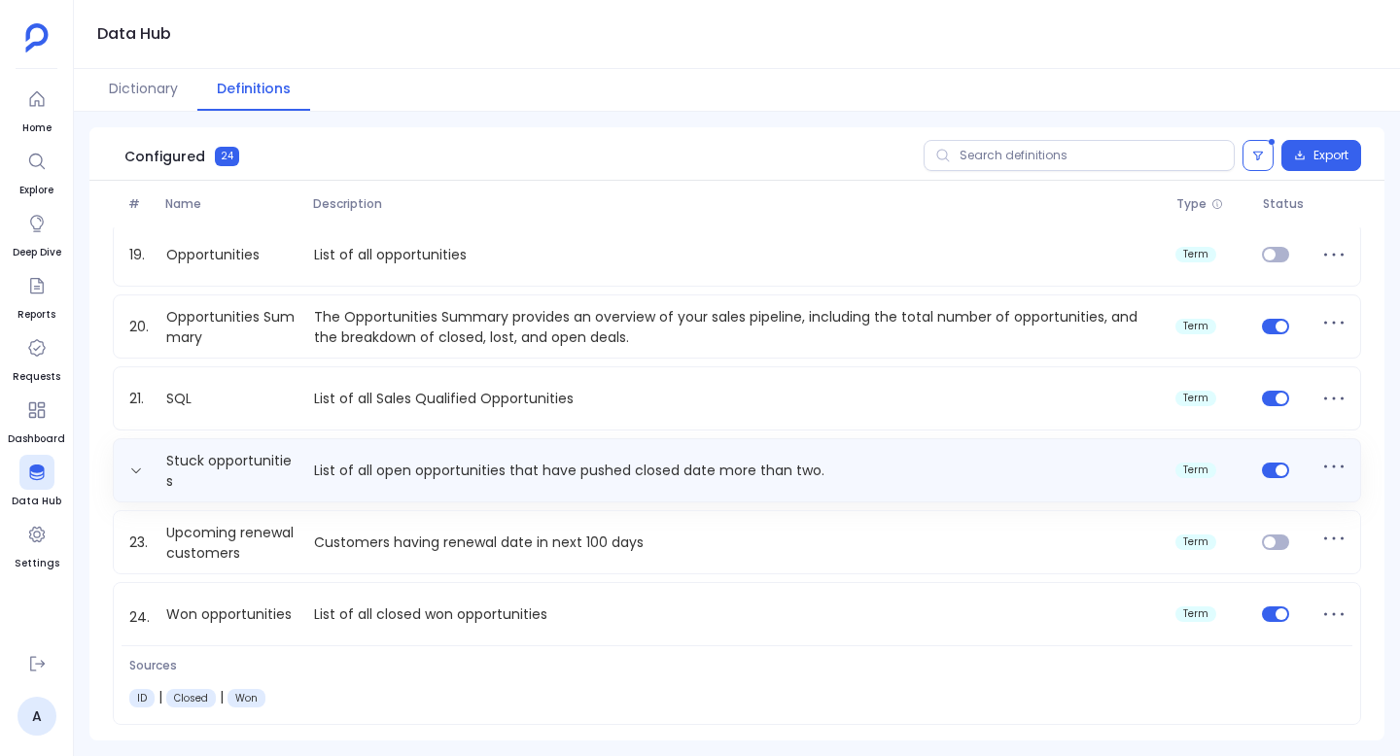
click at [759, 471] on p "List of all open opportunities that have pushed closed date more than two." at bounding box center [736, 471] width 861 height 20
